Goal: Browse casually

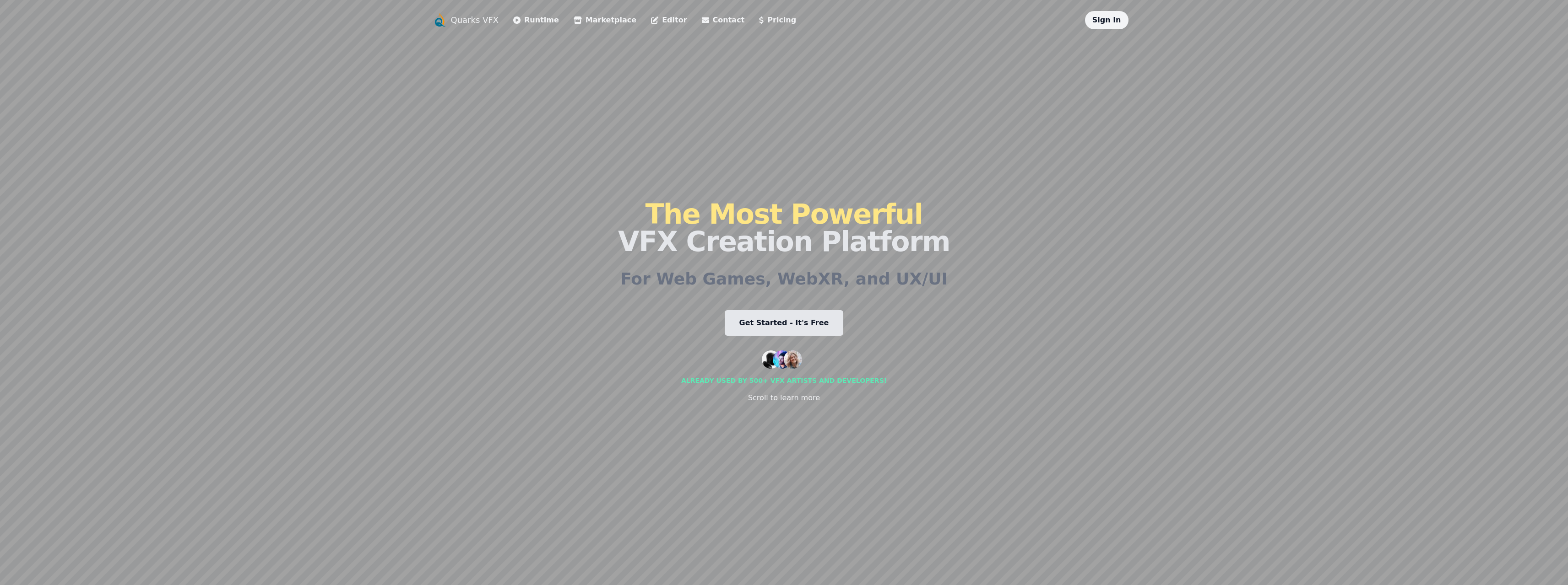
click at [804, 322] on link "Get Started - It's Free" at bounding box center [784, 323] width 119 height 26
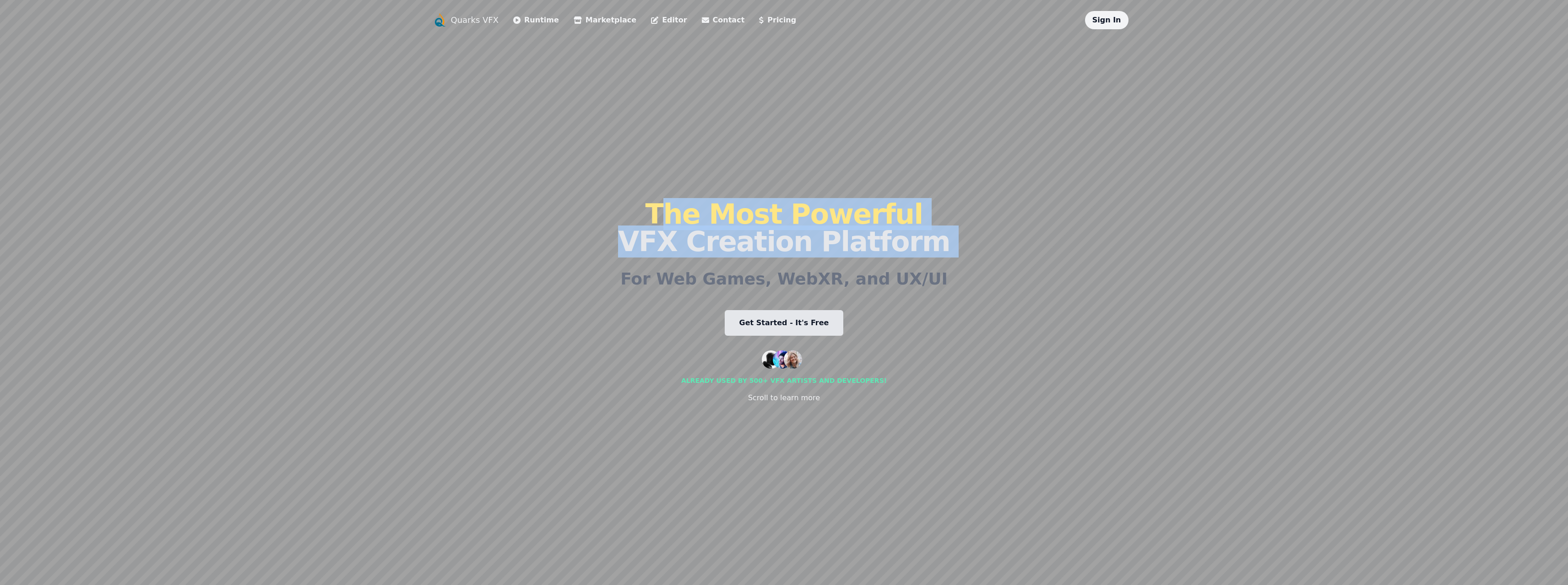
drag, startPoint x: 541, startPoint y: 304, endPoint x: 533, endPoint y: 157, distance: 147.2
click at [535, 161] on div "Quarks VFX Runtime Marketplace Editor Contact Pricing Sign In The Most Powerful…" at bounding box center [784, 292] width 703 height 563
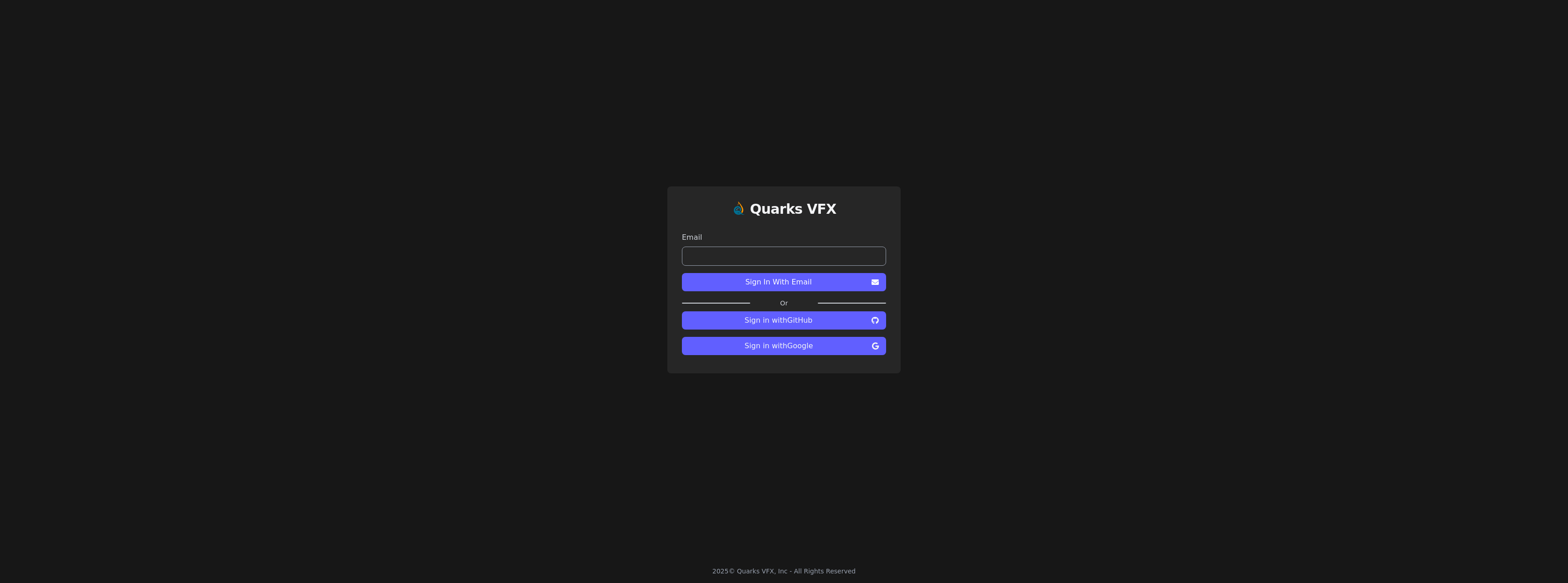
click at [801, 350] on span "Sign in with Google" at bounding box center [779, 346] width 179 height 11
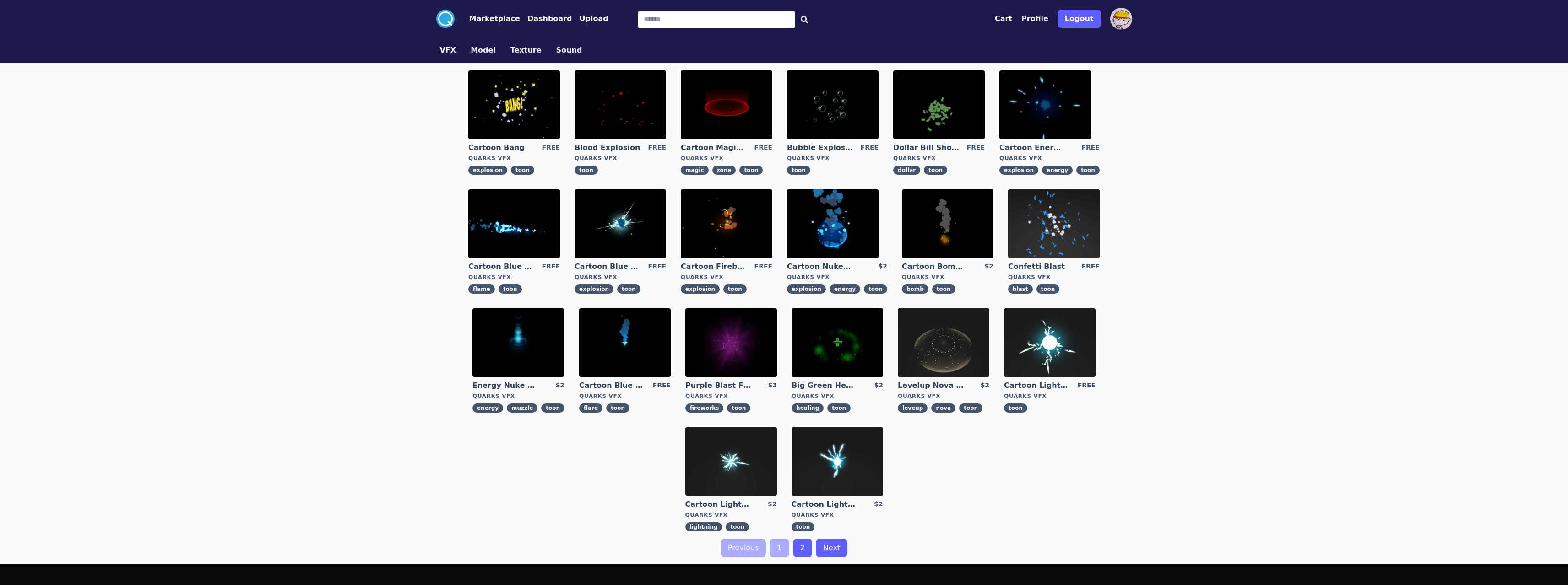
click at [522, 103] on img at bounding box center [514, 105] width 91 height 69
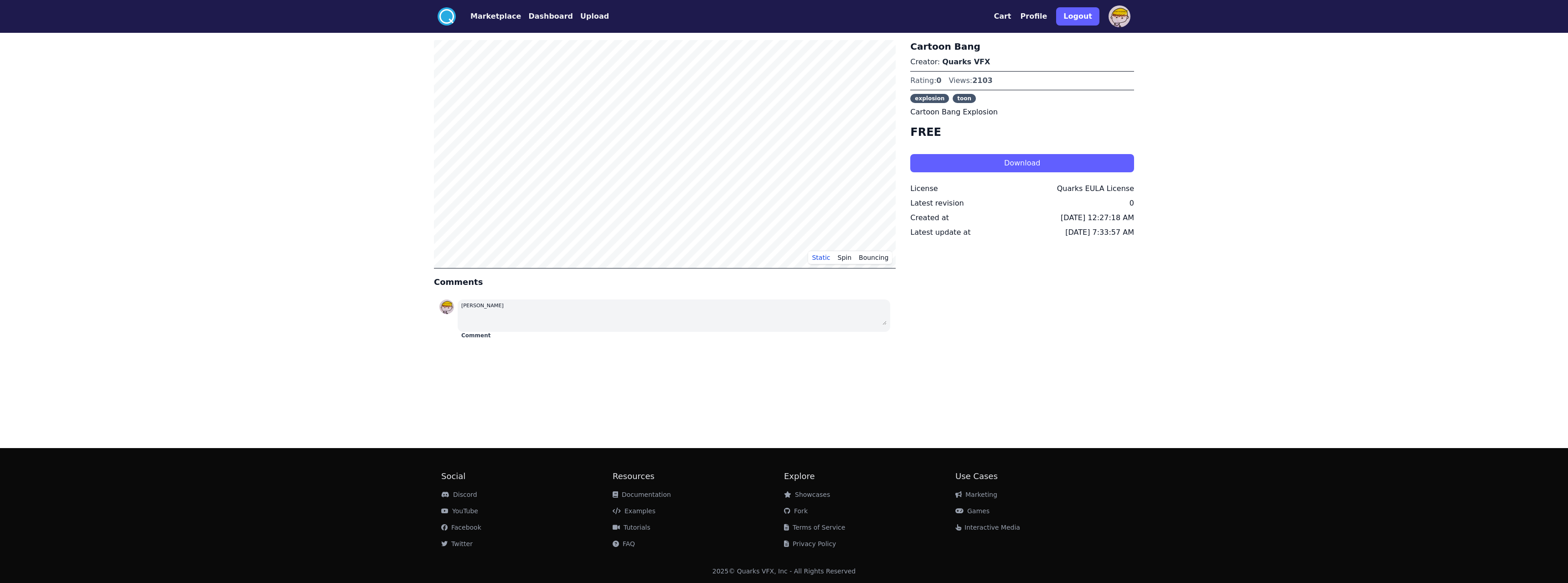
drag, startPoint x: 413, startPoint y: 280, endPoint x: 416, endPoint y: 272, distance: 8.5
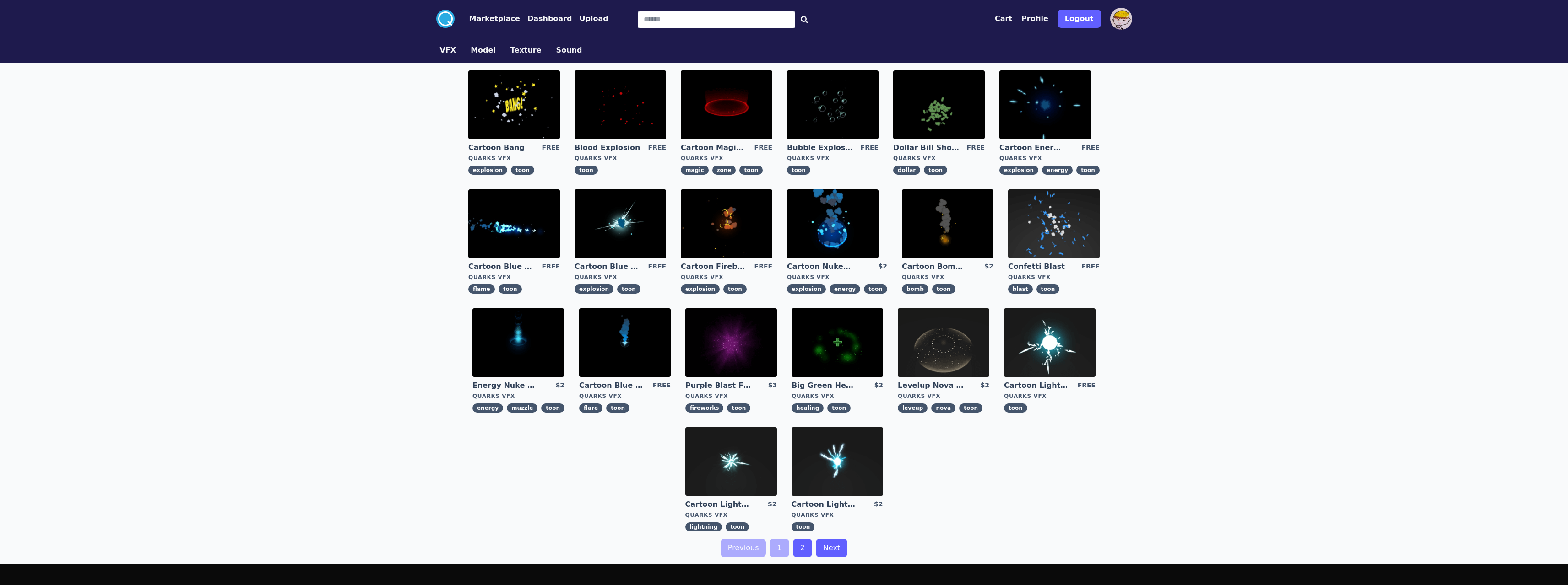
click at [493, 14] on button "Marketplace" at bounding box center [495, 19] width 51 height 11
click at [481, 49] on button "Model" at bounding box center [482, 50] width 25 height 11
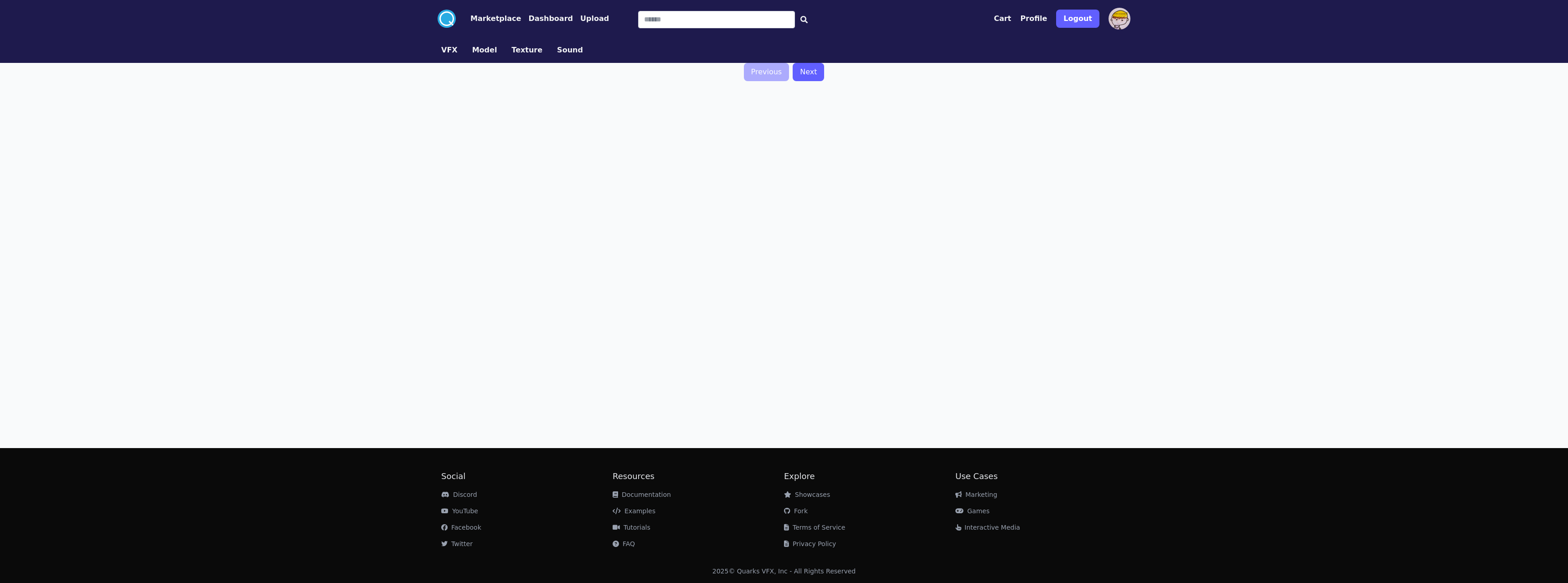
click at [456, 52] on link "VFX" at bounding box center [449, 50] width 31 height 11
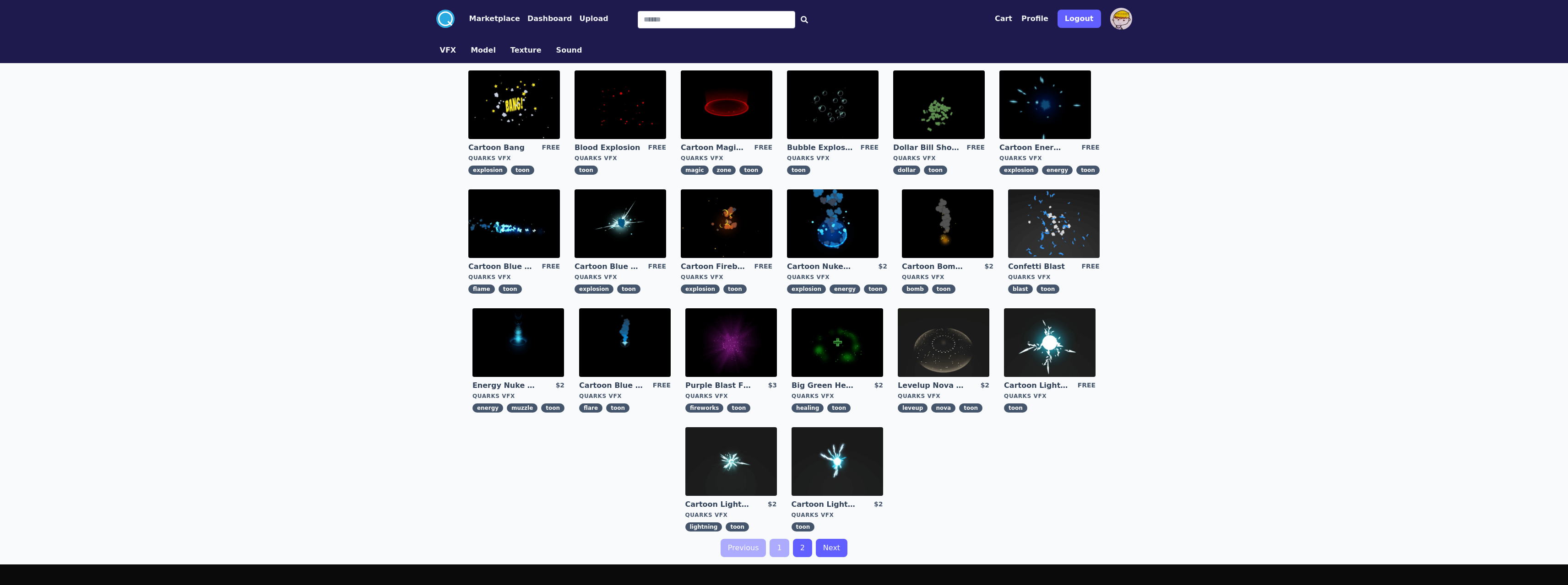
click at [521, 52] on button "Texture" at bounding box center [525, 50] width 31 height 11
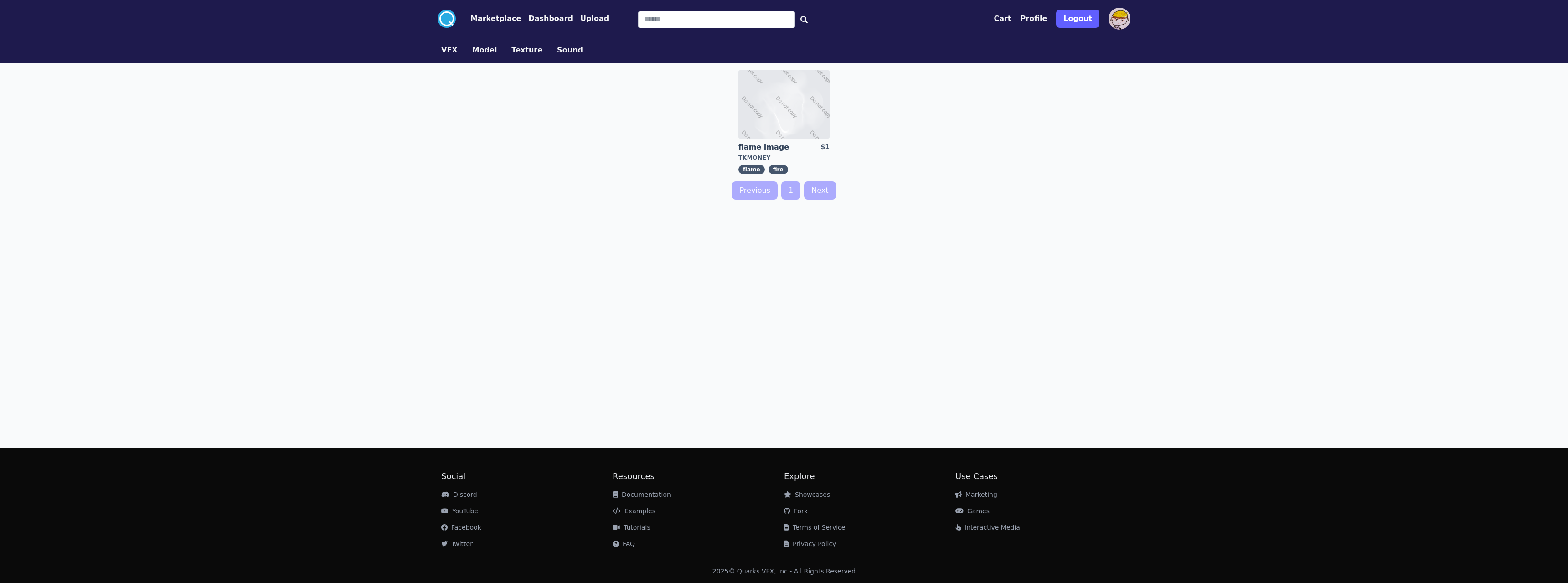
click at [446, 49] on button "VFX" at bounding box center [449, 50] width 17 height 11
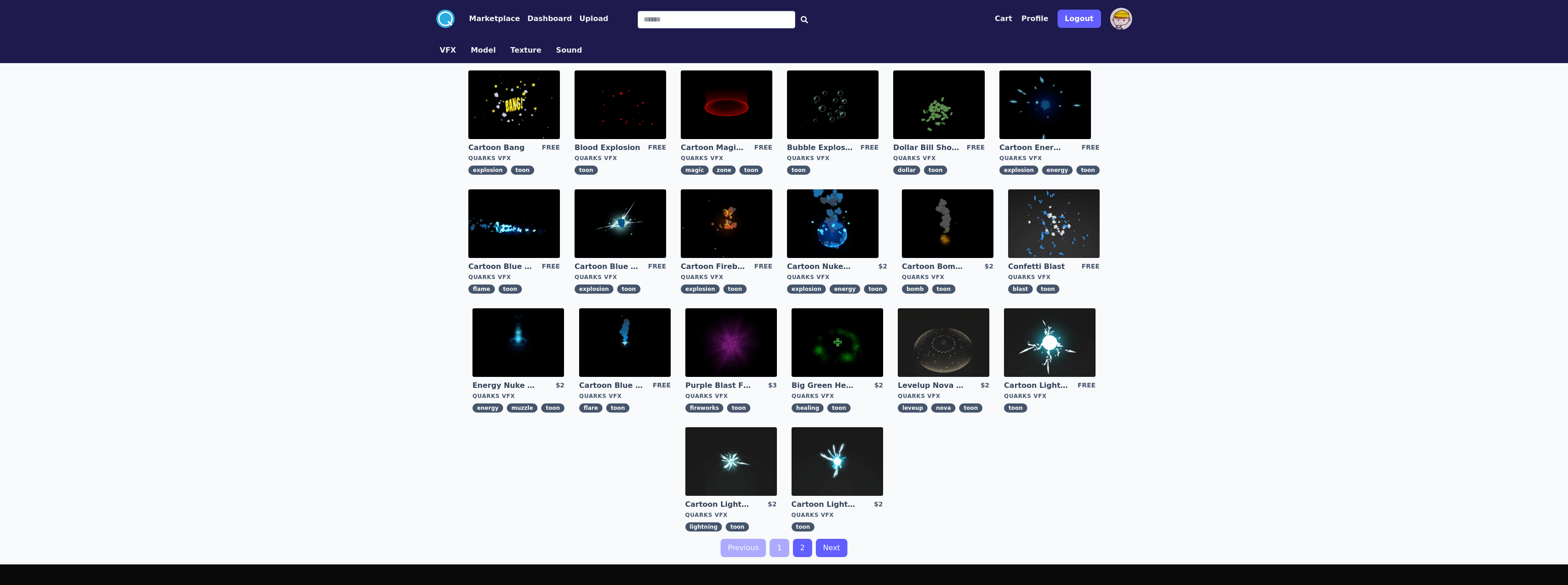
click at [535, 20] on button "Dashboard" at bounding box center [549, 19] width 45 height 11
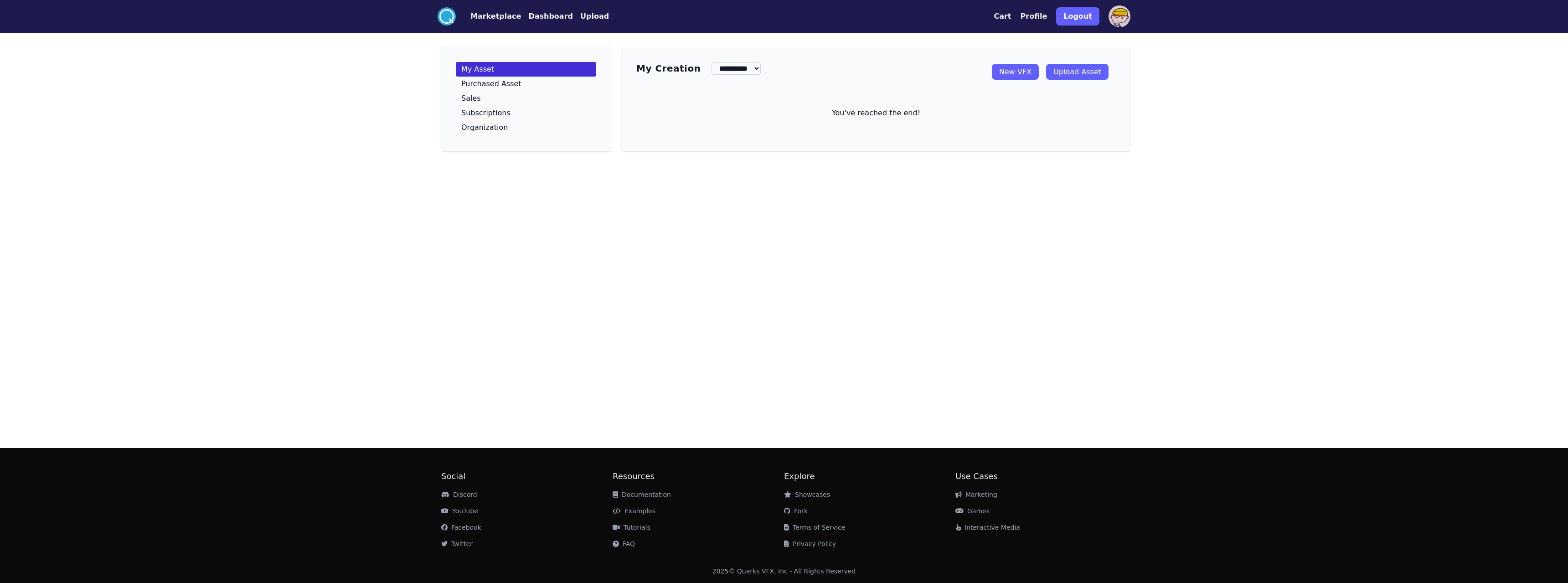
click at [495, 18] on button "Marketplace" at bounding box center [496, 17] width 51 height 11
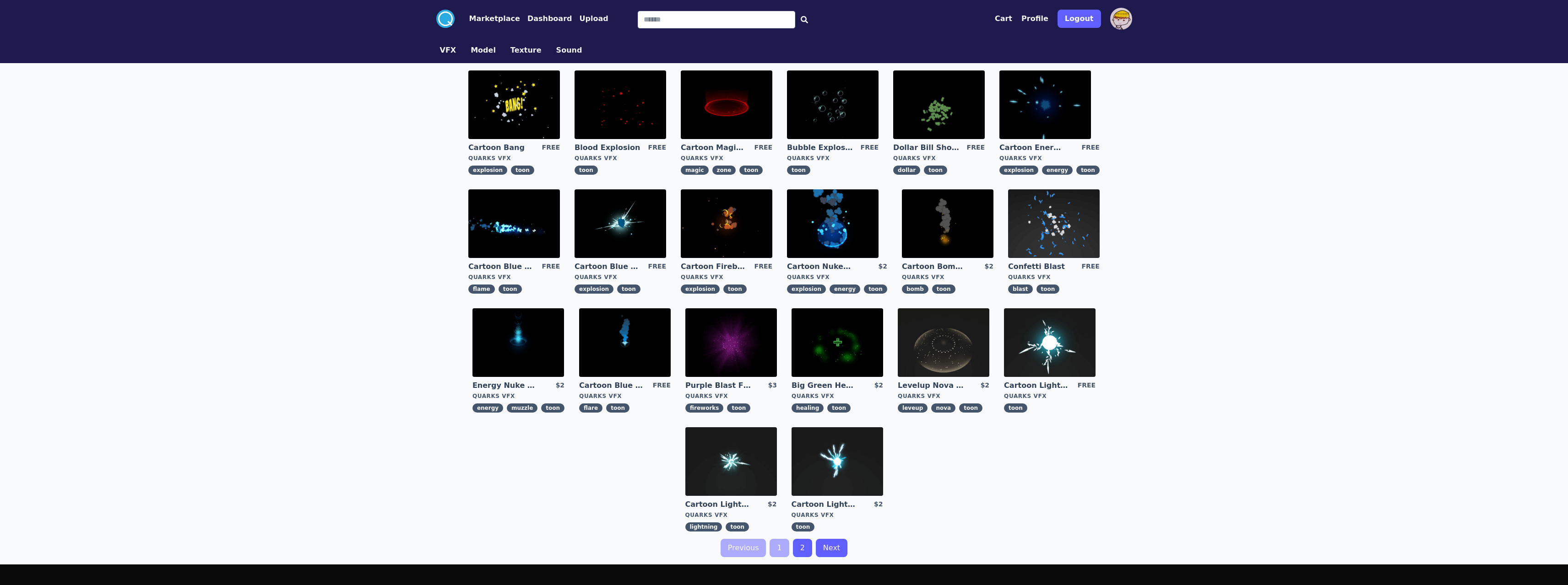
click at [930, 113] on img at bounding box center [939, 105] width 91 height 69
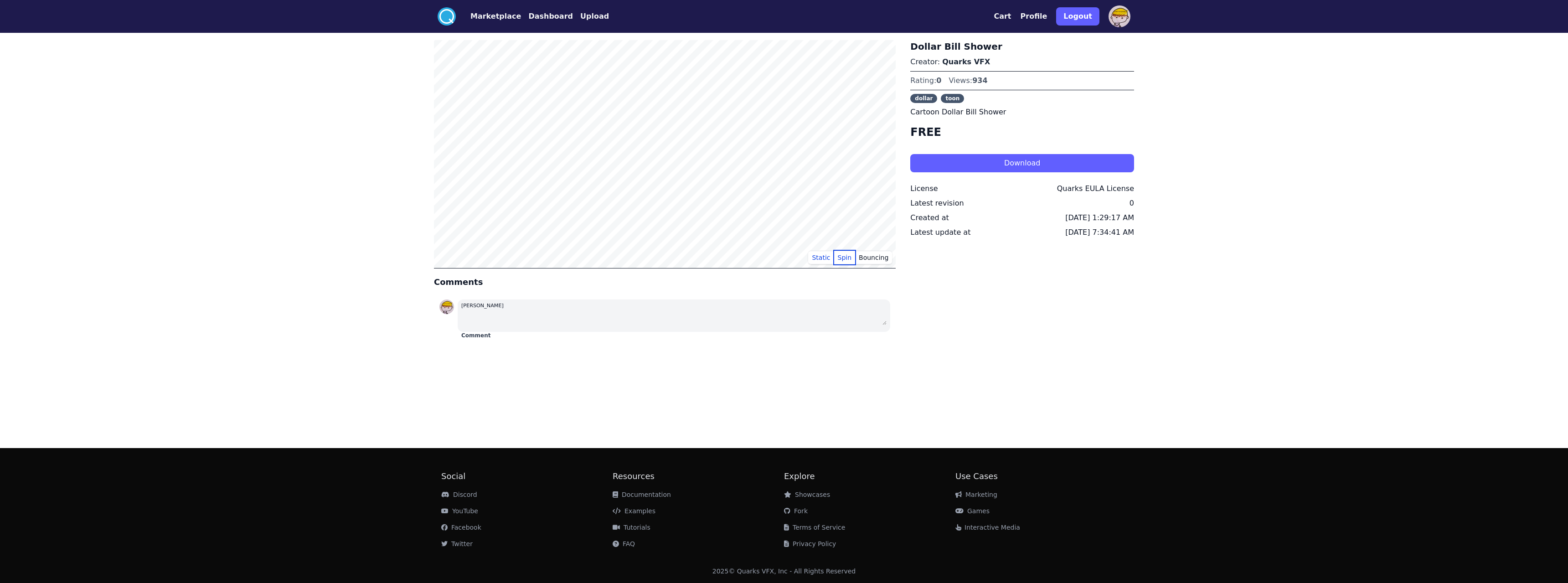
click at [847, 262] on button "Spin" at bounding box center [845, 257] width 22 height 14
click at [880, 259] on button "Bouncing" at bounding box center [874, 257] width 37 height 14
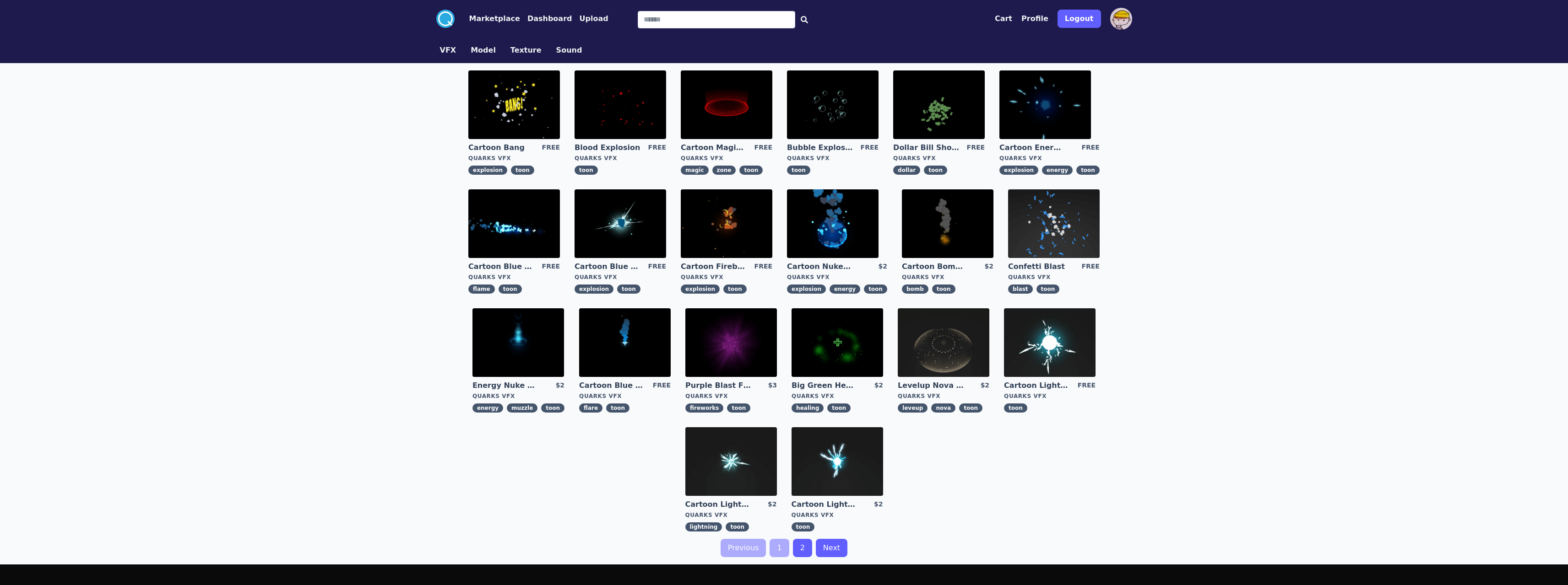
click at [627, 232] on img at bounding box center [620, 224] width 91 height 69
click at [1054, 352] on img at bounding box center [1049, 343] width 91 height 69
click at [751, 454] on img at bounding box center [731, 462] width 91 height 69
click at [868, 446] on img at bounding box center [837, 462] width 91 height 69
click at [807, 551] on link "2" at bounding box center [803, 547] width 19 height 18
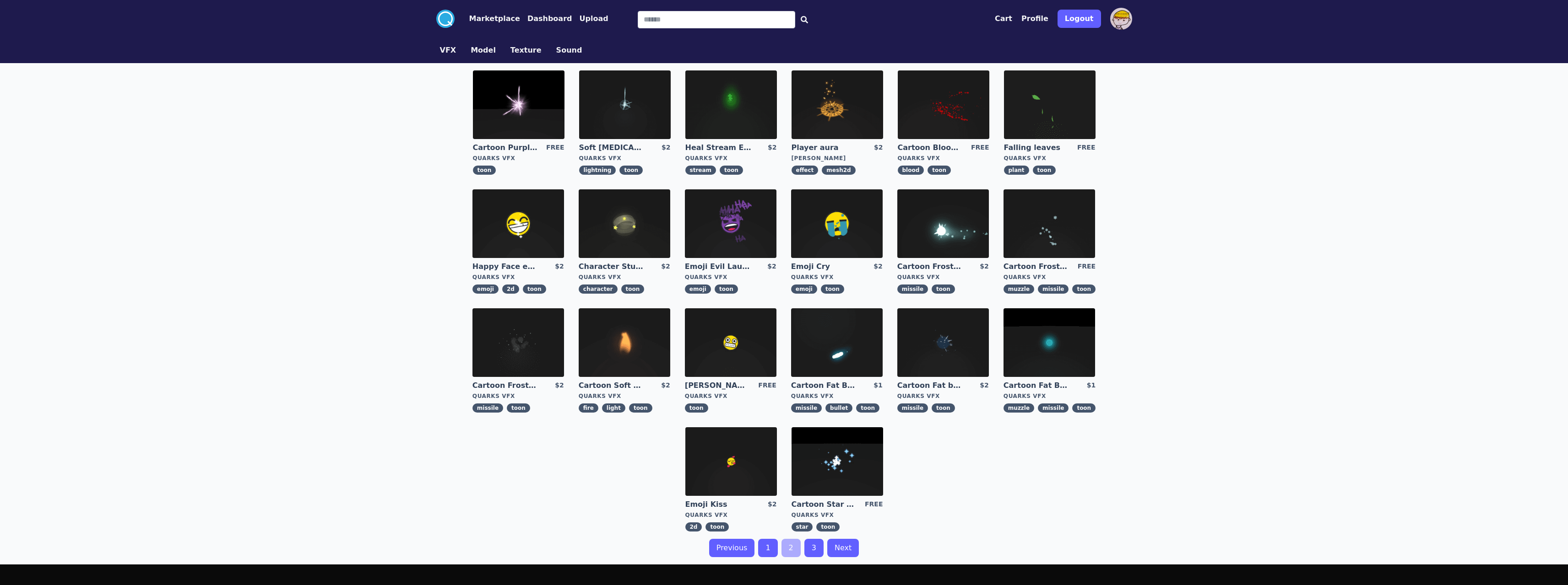
click at [843, 352] on img at bounding box center [836, 343] width 91 height 69
click at [513, 86] on img at bounding box center [518, 105] width 91 height 69
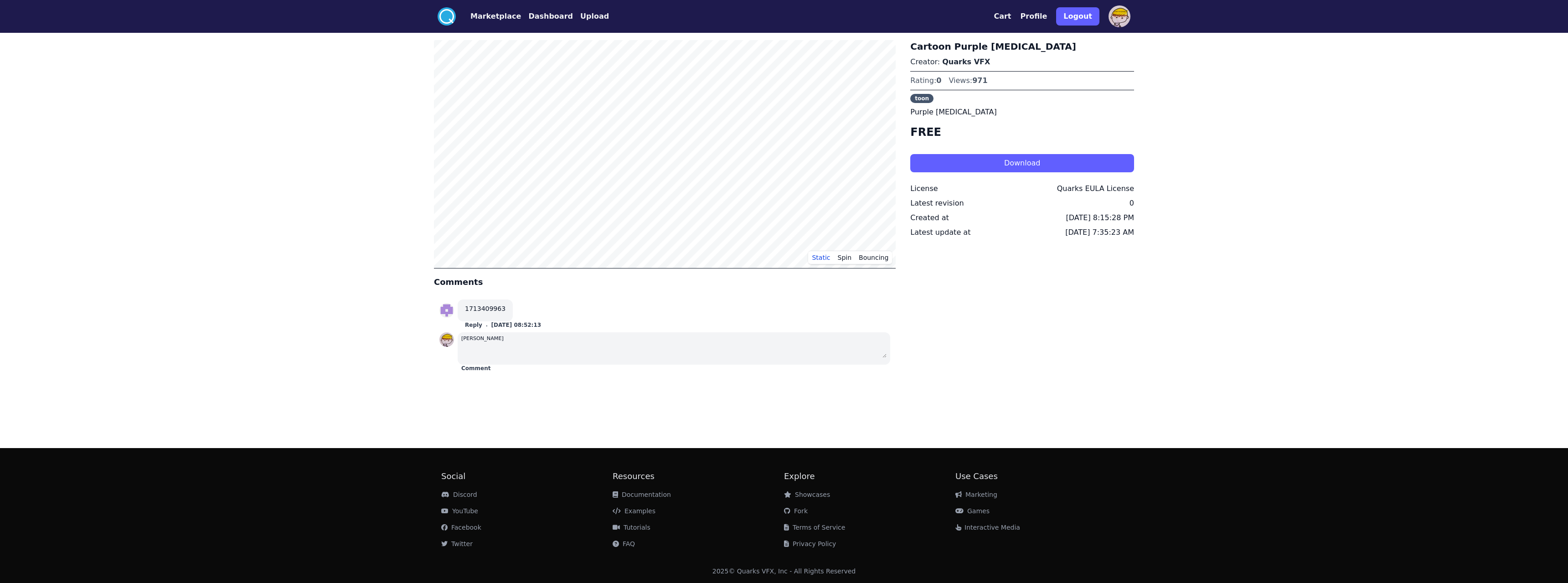
drag, startPoint x: 362, startPoint y: 164, endPoint x: 350, endPoint y: 166, distance: 12.2
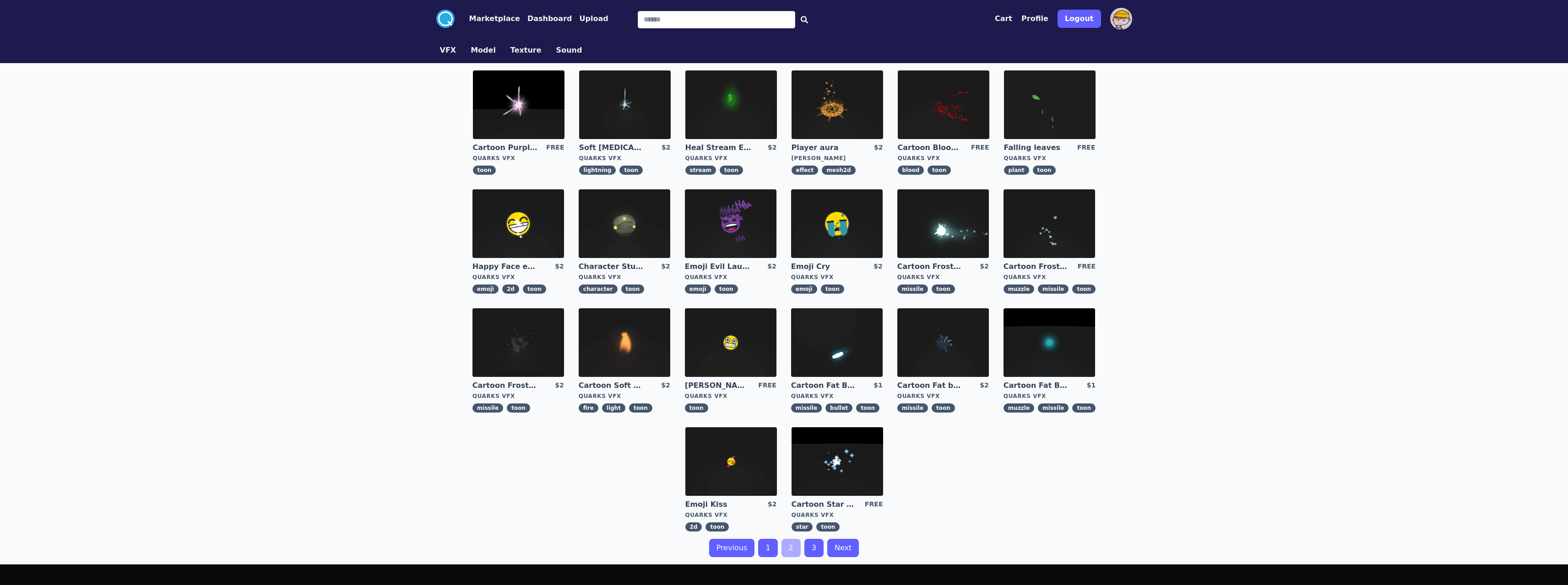
click at [528, 226] on img at bounding box center [518, 224] width 91 height 69
click at [816, 543] on link "3" at bounding box center [814, 547] width 19 height 18
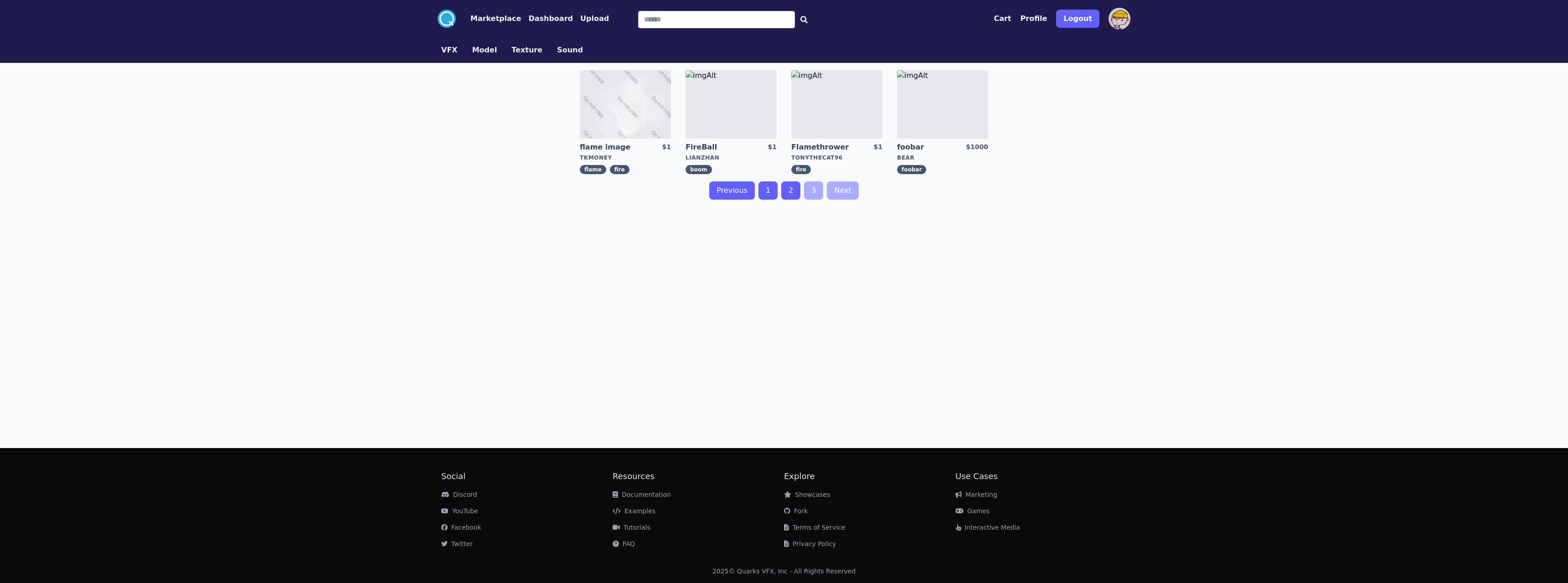
click at [766, 194] on link "1" at bounding box center [768, 190] width 19 height 18
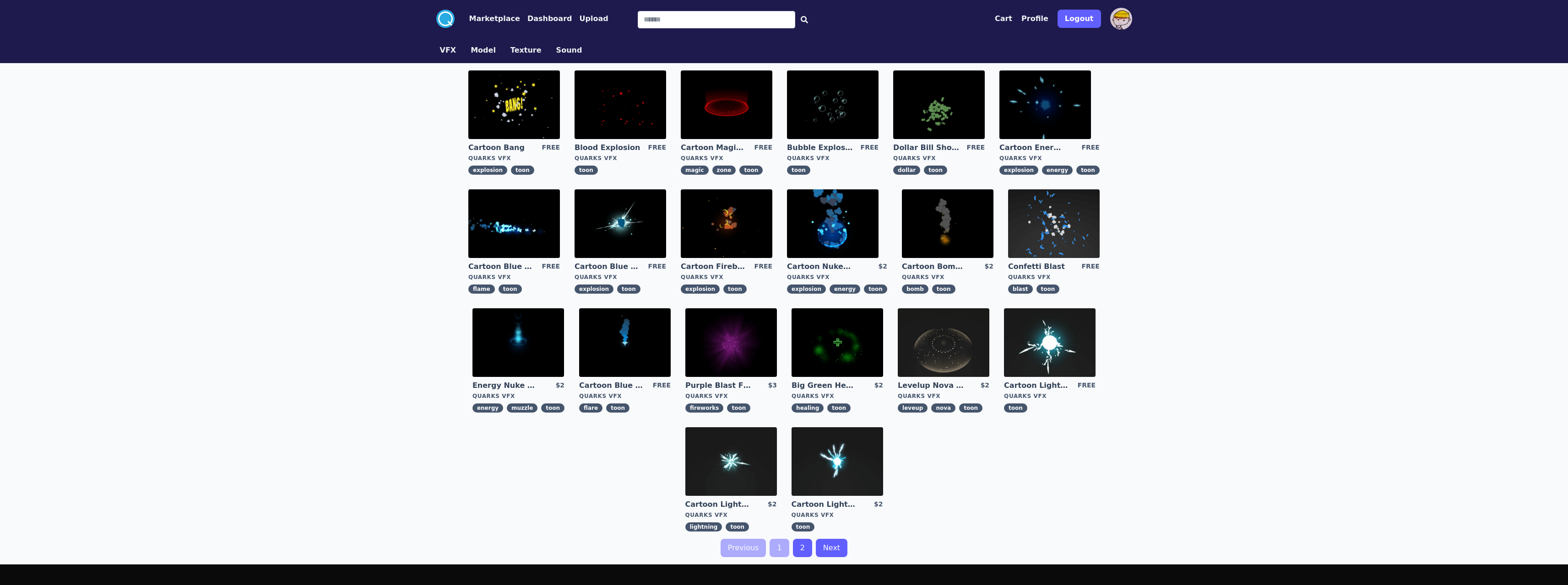
click at [545, 14] on button "Dashboard" at bounding box center [549, 19] width 45 height 11
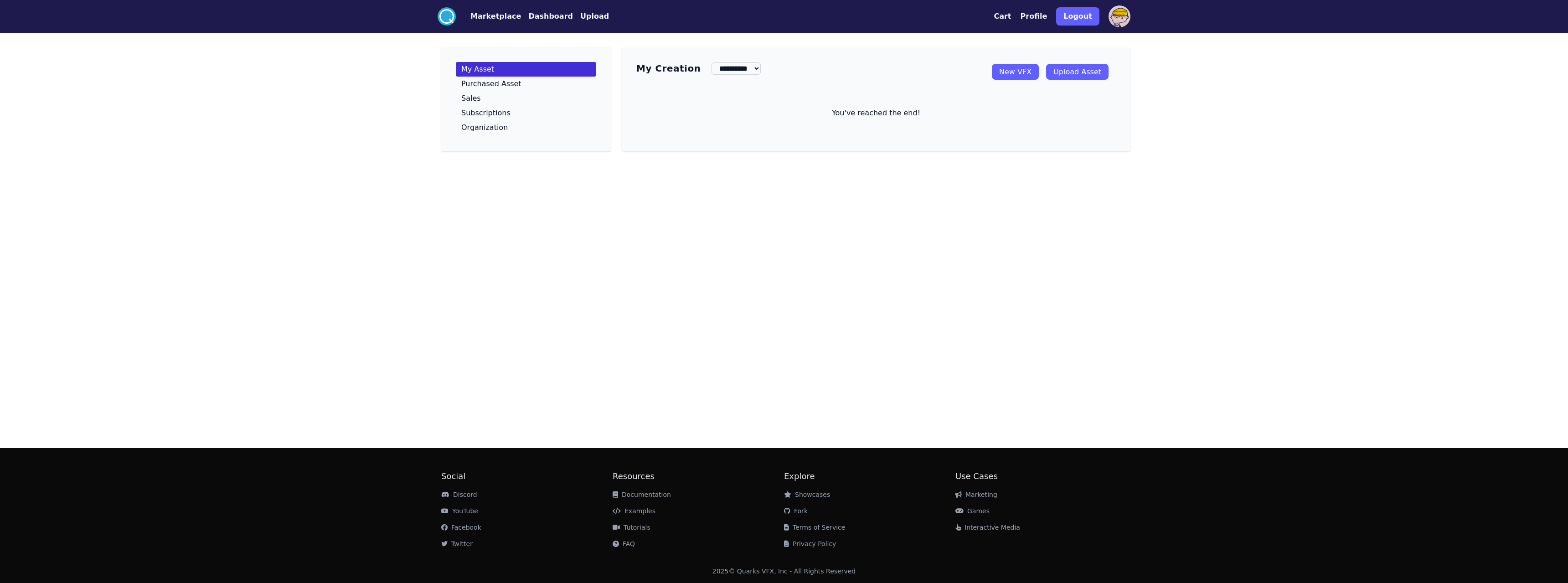
click at [443, 17] on circle at bounding box center [447, 16] width 18 height 18
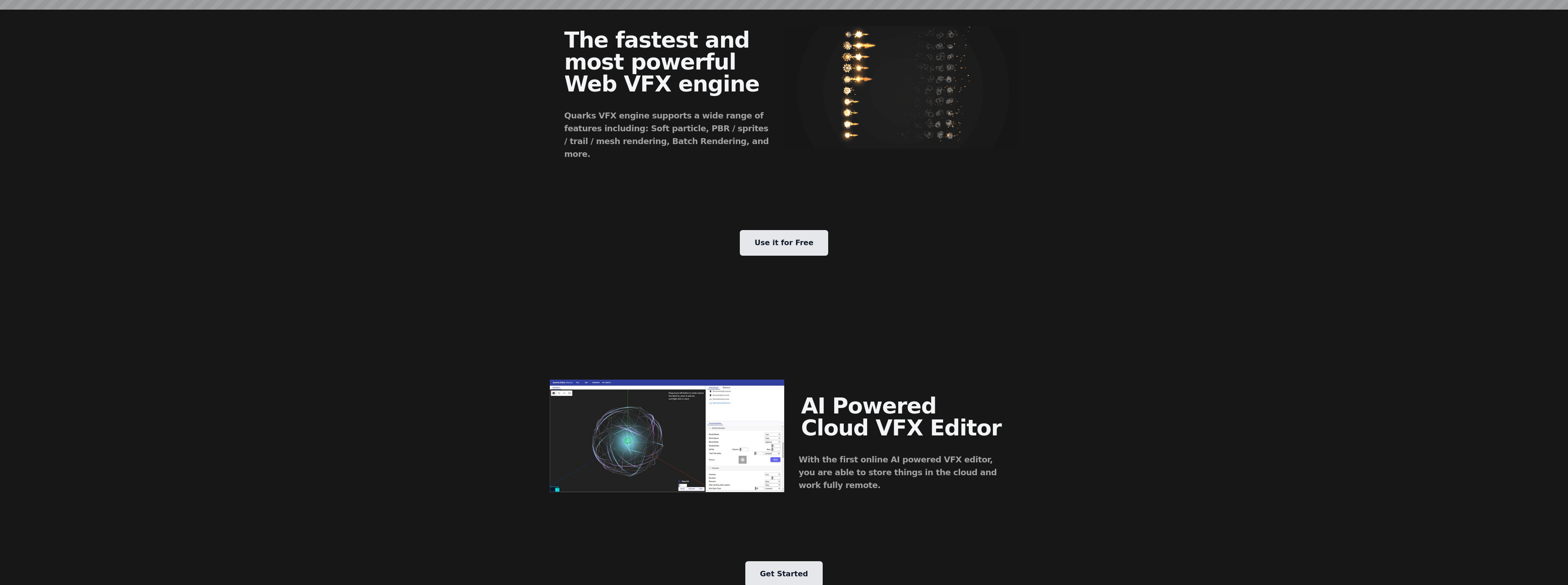
drag, startPoint x: 521, startPoint y: 282, endPoint x: 513, endPoint y: 377, distance: 95.3
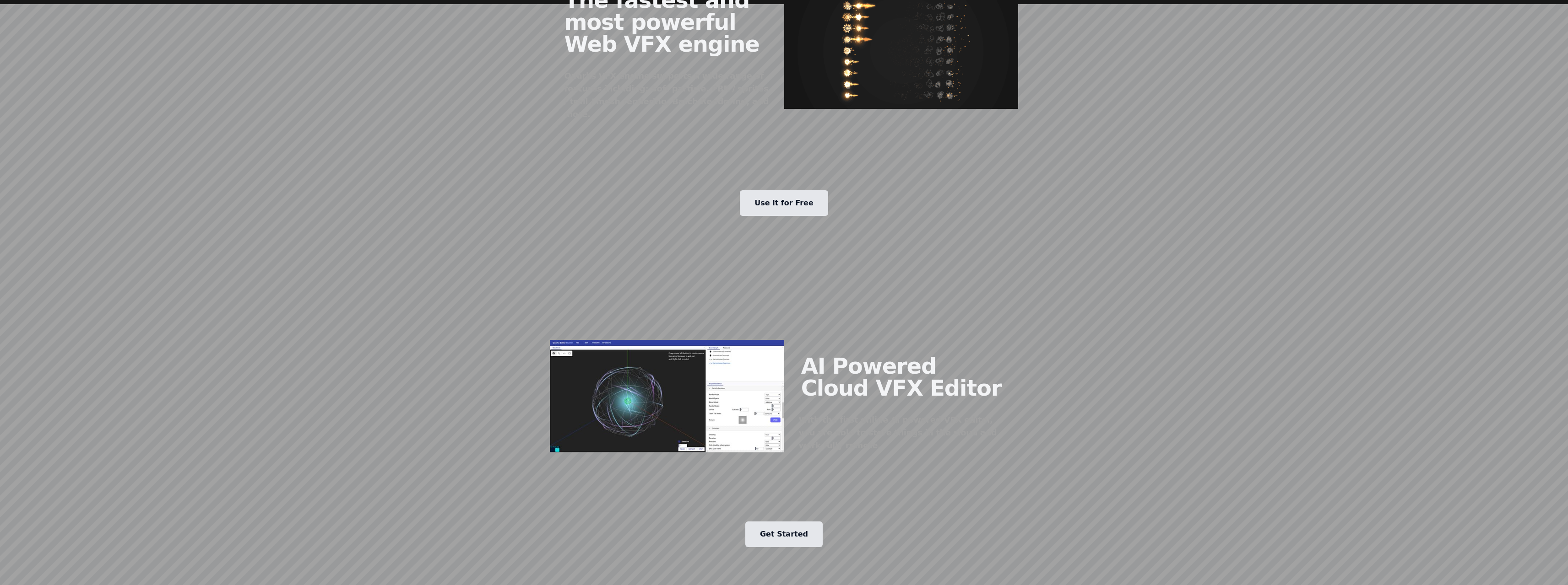
scroll to position [667, 0]
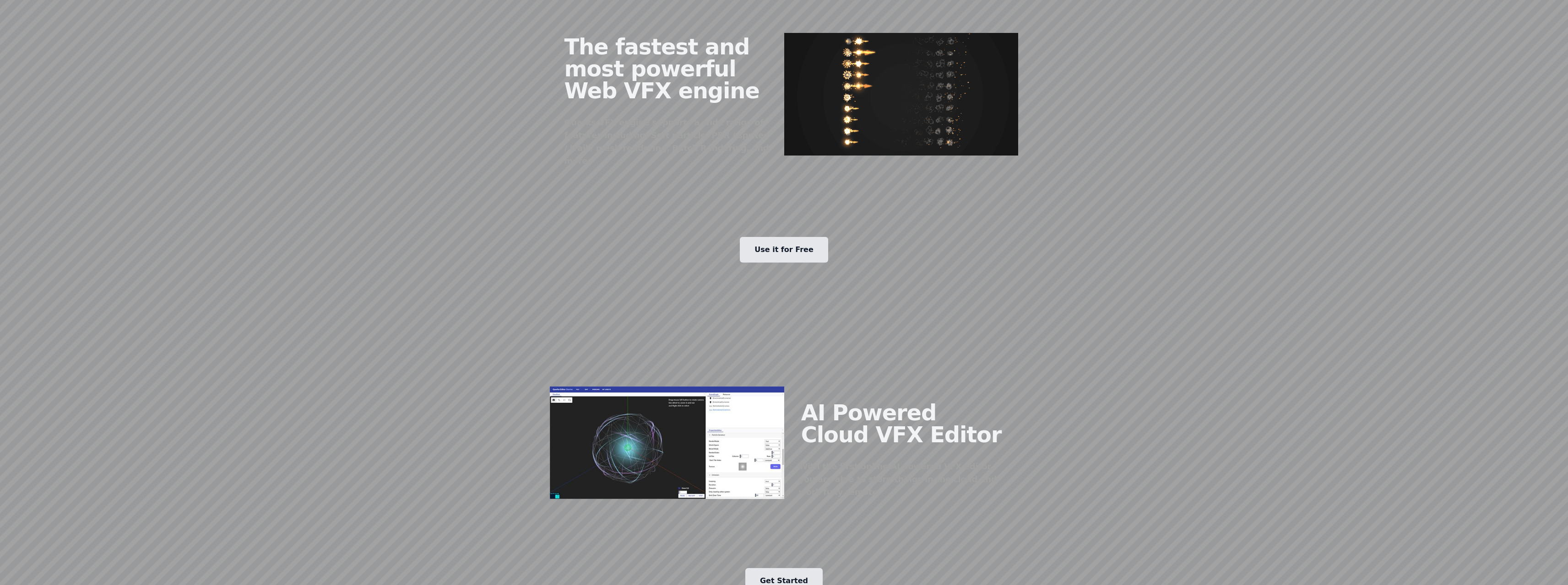
click at [775, 237] on link "Use it for Free" at bounding box center [784, 250] width 88 height 26
